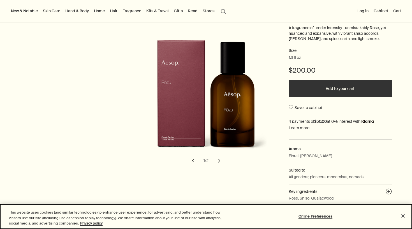
scroll to position [72, 0]
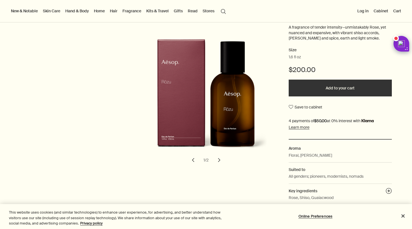
click at [220, 158] on button "chevron" at bounding box center [219, 160] width 12 height 12
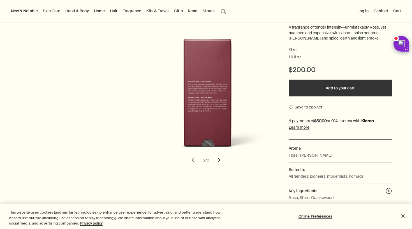
click at [220, 158] on button "chevron" at bounding box center [219, 160] width 12 height 12
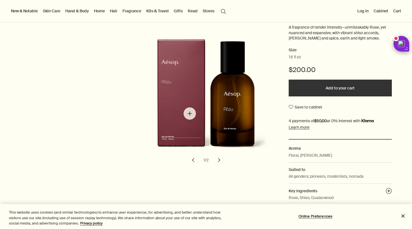
click at [190, 114] on img "Rōzu Eau de Parfum" at bounding box center [207, 99] width 123 height 120
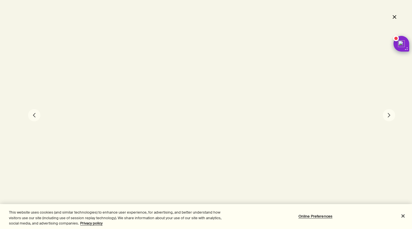
click at [394, 16] on button "close" at bounding box center [394, 17] width 7 height 10
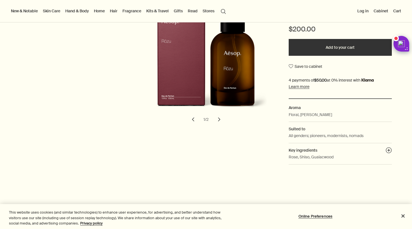
scroll to position [57, 0]
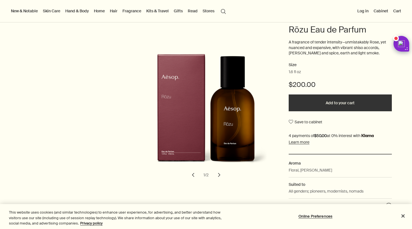
click at [105, 13] on link "Home" at bounding box center [99, 10] width 13 height 7
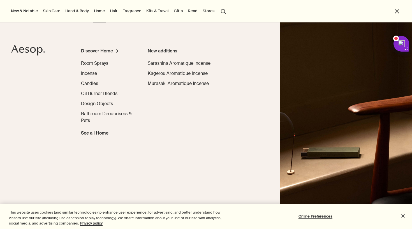
click at [55, 13] on link "Skin Care" at bounding box center [52, 10] width 20 height 7
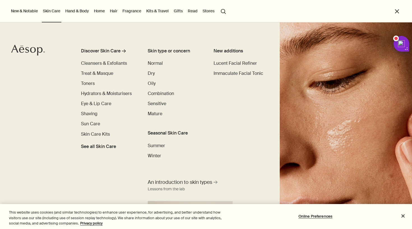
click at [80, 12] on link "Hand & Body" at bounding box center [77, 10] width 26 height 7
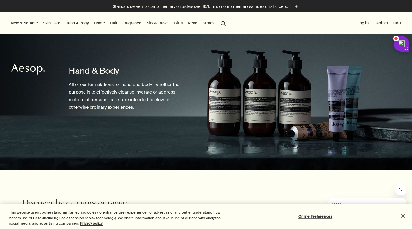
click at [82, 22] on link "Hand & Body" at bounding box center [77, 22] width 26 height 7
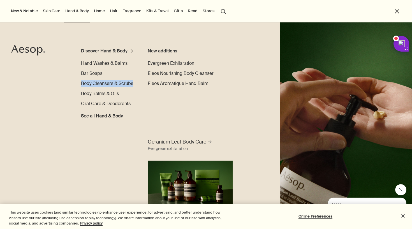
click at [101, 11] on link "Home" at bounding box center [99, 10] width 13 height 7
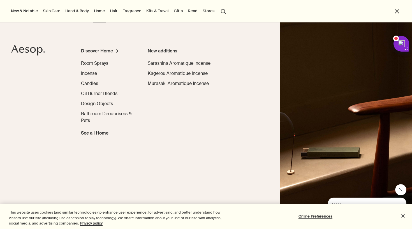
click at [117, 11] on link "Hair" at bounding box center [114, 10] width 10 height 7
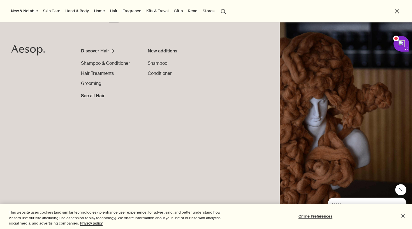
click at [130, 12] on link "Fragrance" at bounding box center [131, 10] width 21 height 7
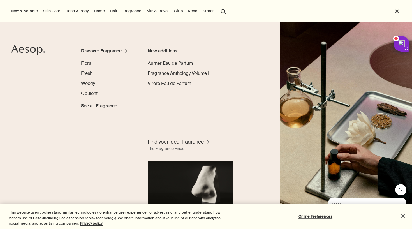
click at [162, 13] on link "Kits & Travel" at bounding box center [157, 10] width 25 height 7
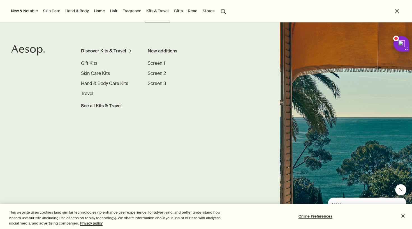
click at [47, 10] on link "Skin Care" at bounding box center [52, 10] width 20 height 7
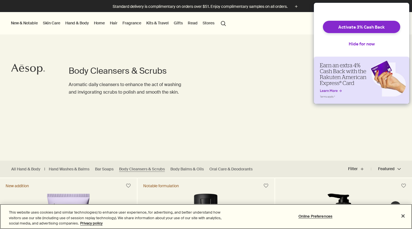
scroll to position [180, 0]
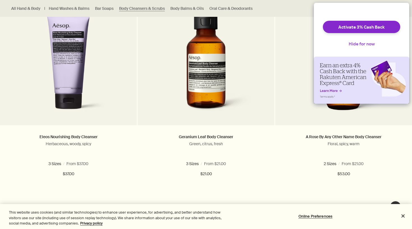
click at [367, 47] on button "Hide for now" at bounding box center [361, 44] width 35 height 12
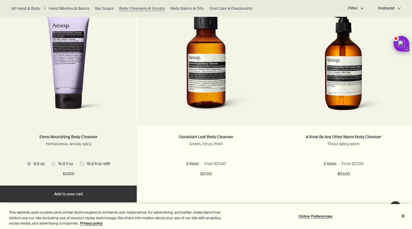
click at [81, 164] on span at bounding box center [82, 164] width 4 height 4
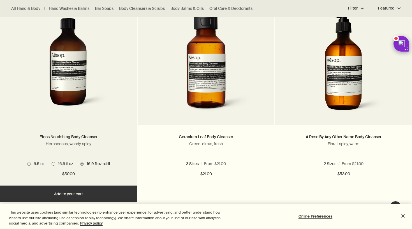
click at [54, 163] on span at bounding box center [54, 164] width 4 height 4
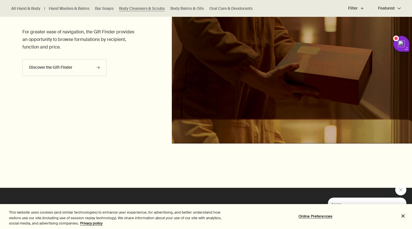
scroll to position [1483, 0]
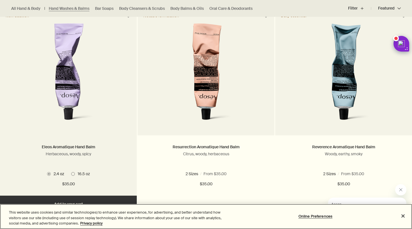
scroll to position [171, 0]
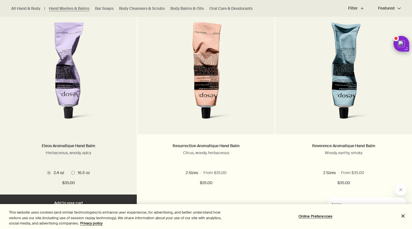
click at [72, 171] on span at bounding box center [73, 173] width 4 height 4
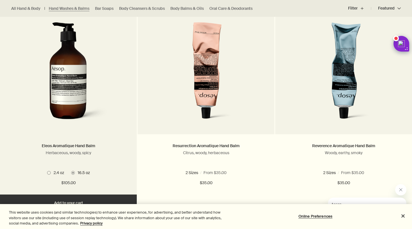
click at [50, 172] on span at bounding box center [49, 173] width 4 height 4
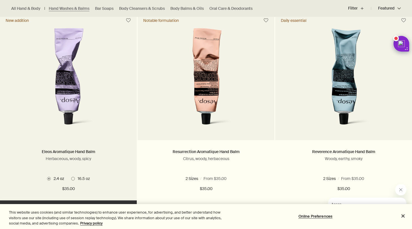
scroll to position [165, 0]
